Goal: Navigation & Orientation: Find specific page/section

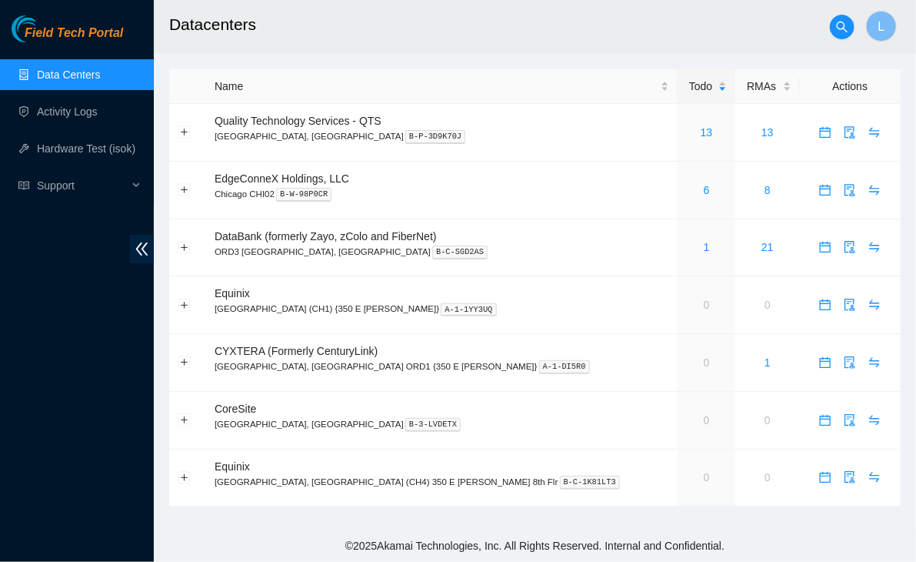
click at [42, 35] on span "Field Tech Portal" at bounding box center [74, 33] width 98 height 15
